Goal: Task Accomplishment & Management: Use online tool/utility

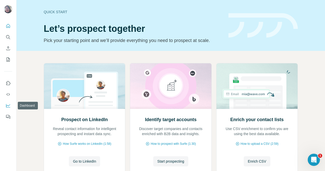
click at [8, 105] on icon "Dashboard" at bounding box center [8, 105] width 5 height 5
click at [9, 47] on icon "Enrich CSV" at bounding box center [8, 48] width 5 height 5
